Goal: Task Accomplishment & Management: Manage account settings

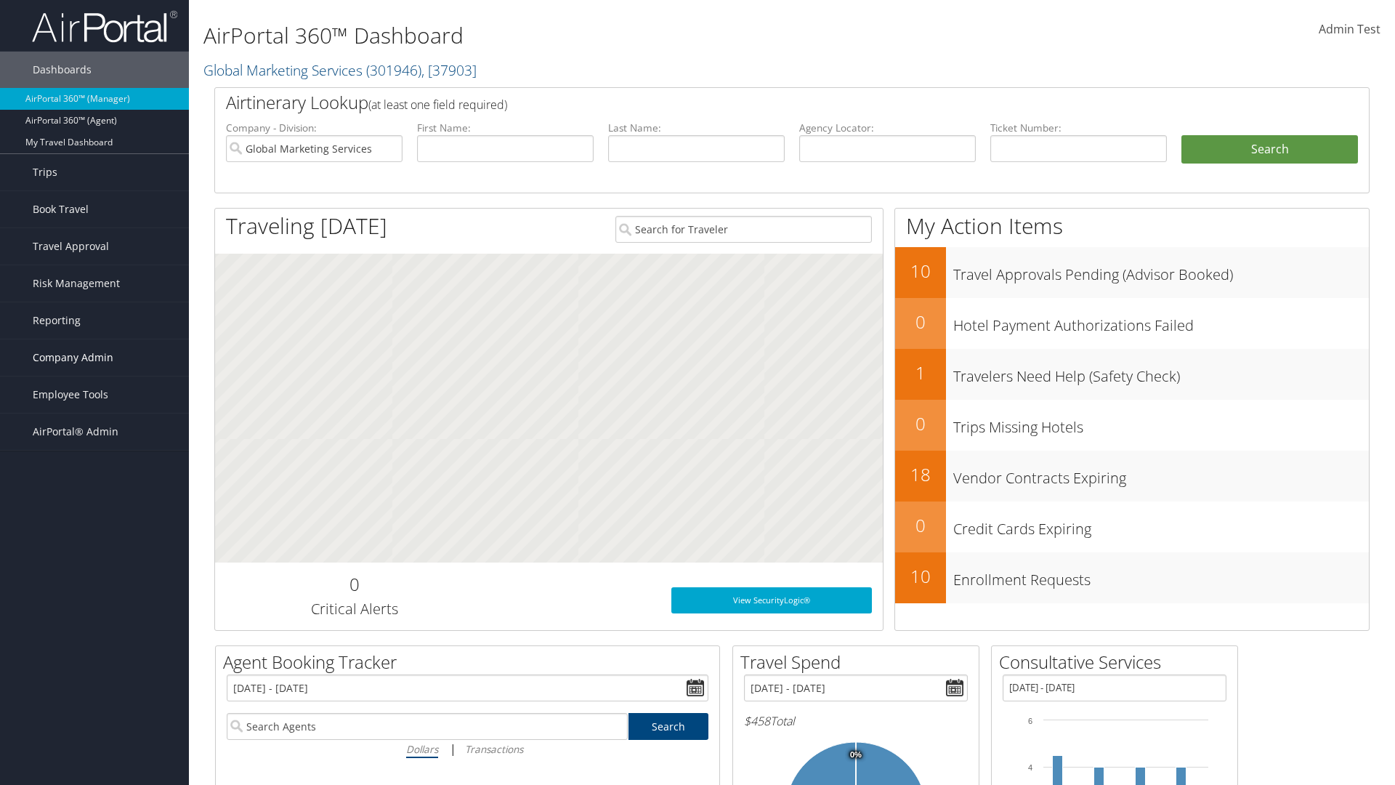
click at [94, 358] on span "Company Admin" at bounding box center [73, 357] width 81 height 36
click at [0, 0] on link "Technology Settings" at bounding box center [0, 0] width 0 height 0
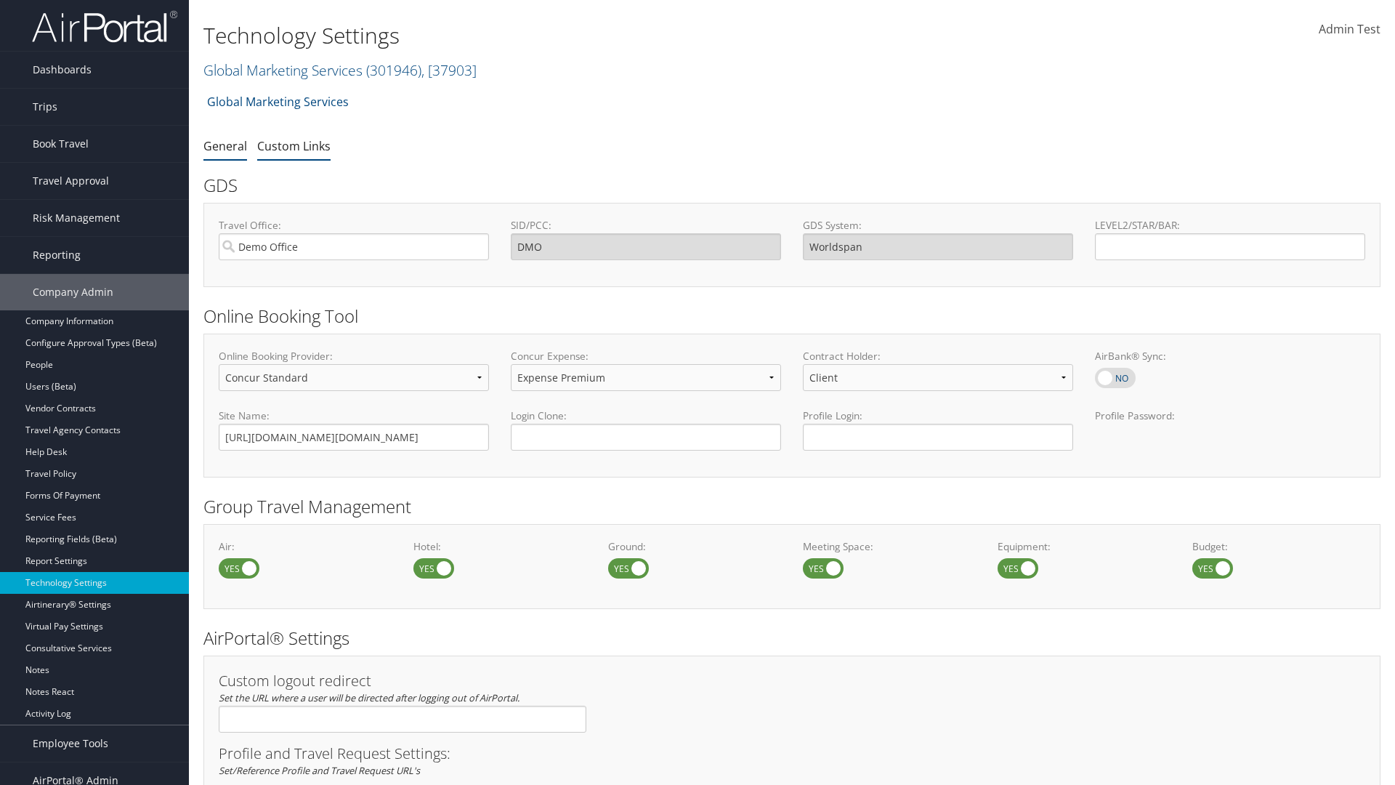
click at [294, 145] on link "Custom Links" at bounding box center [293, 146] width 73 height 16
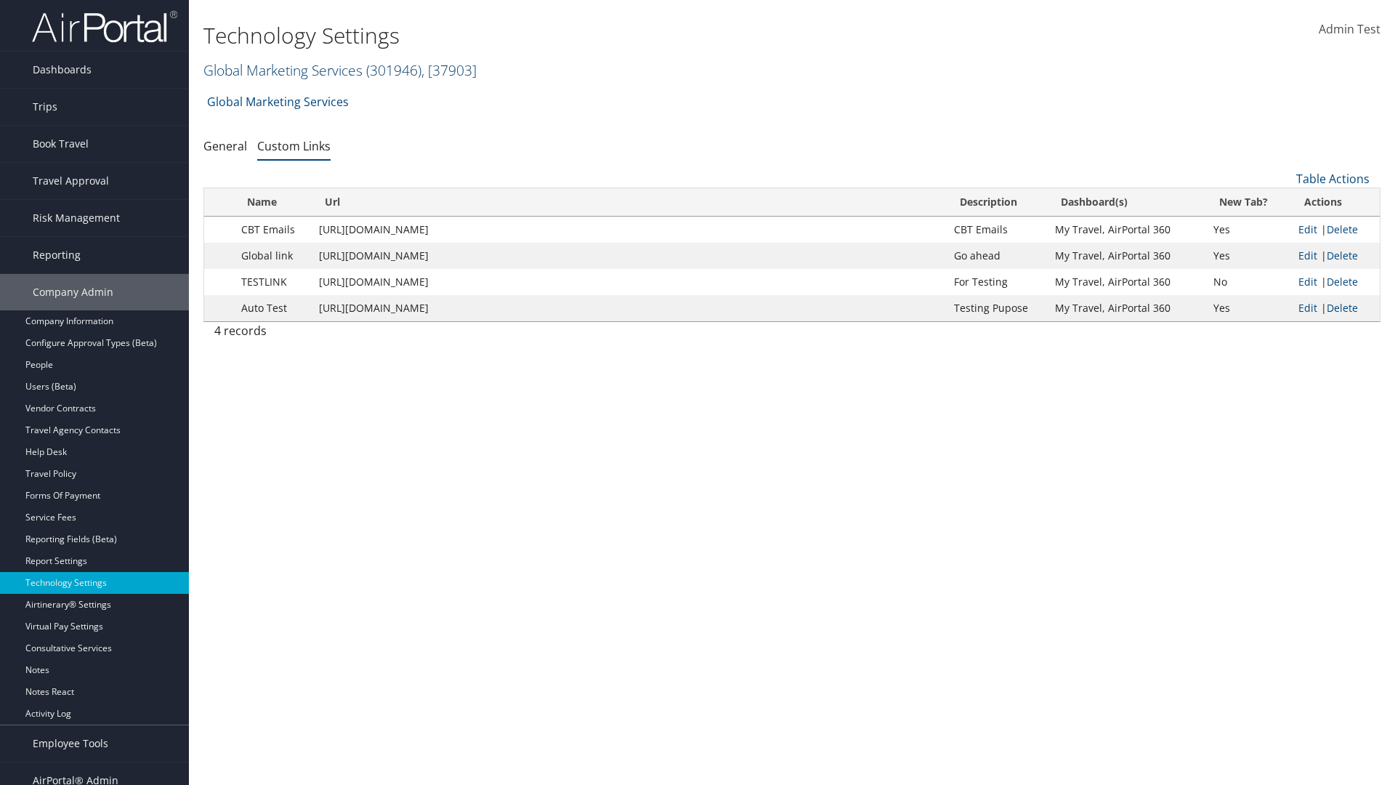
click at [281, 70] on link "Global Marketing Services ( 301946 ) , [ 37903 ]" at bounding box center [339, 70] width 273 height 20
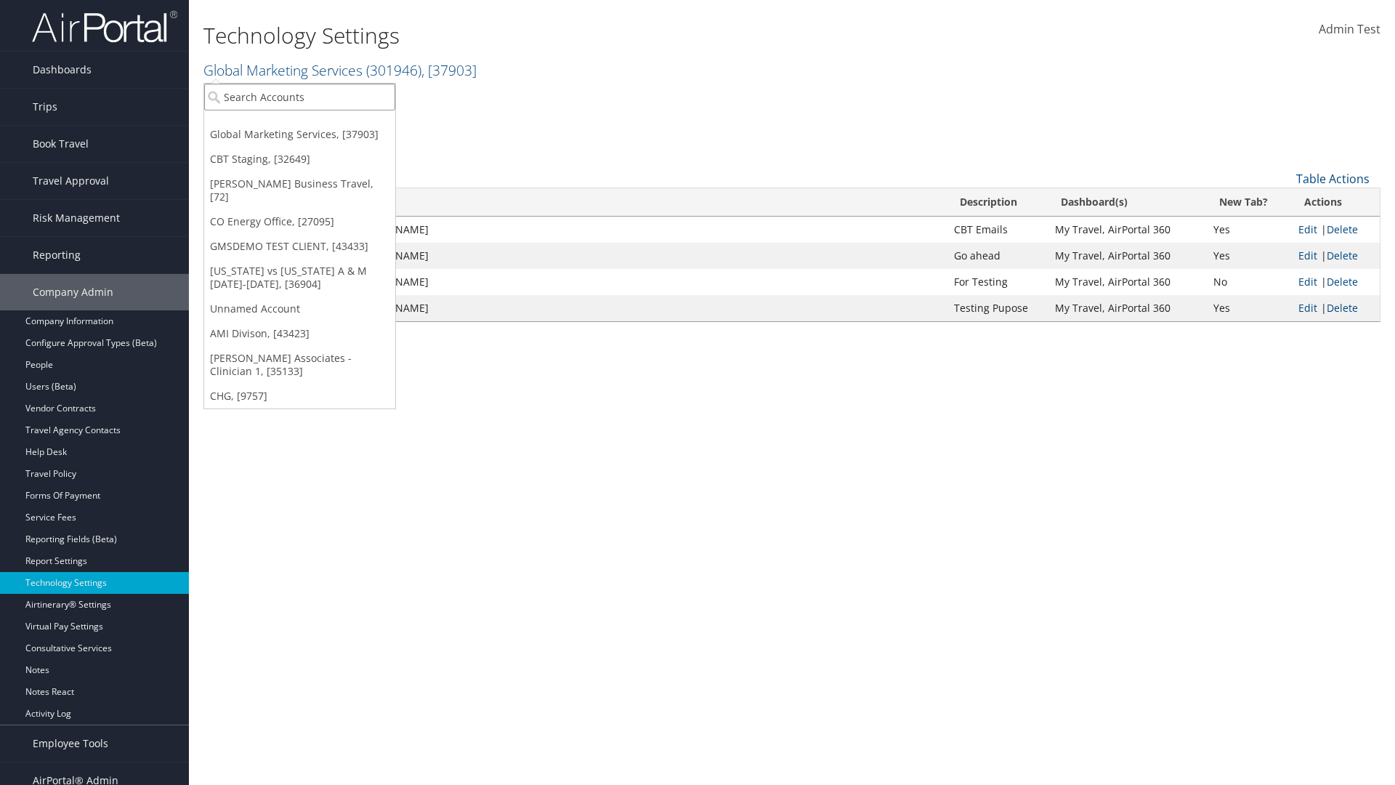
click at [299, 97] on input "search" at bounding box center [299, 97] width 191 height 27
type input "GMSDEMO TEST CLIENT"
click at [339, 124] on div "GMSDEMO TEST CLIENT (GMSDEMOCHILDR), [43433]" at bounding box center [339, 123] width 287 height 13
